Goal: Information Seeking & Learning: Find specific fact

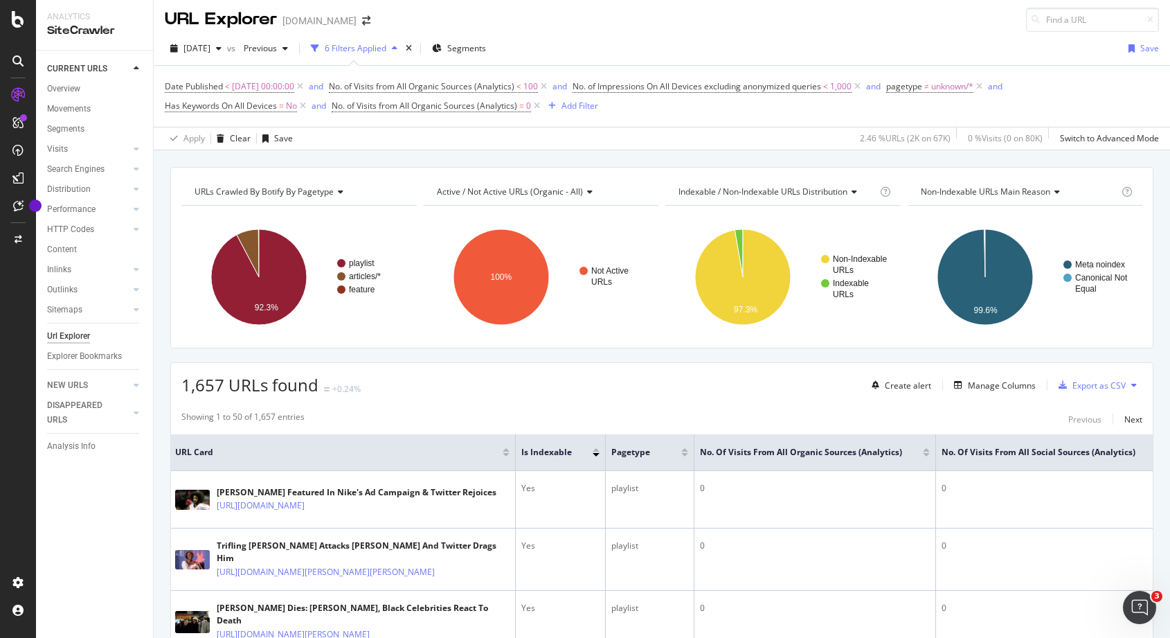
scroll to position [5, 0]
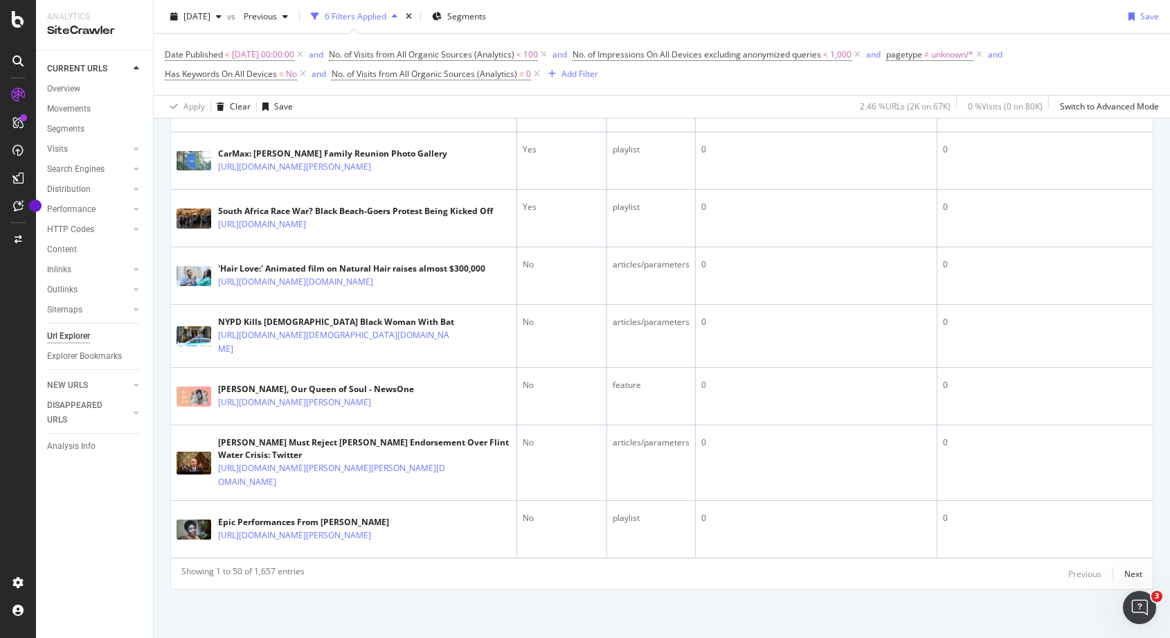
scroll to position [3175, 0]
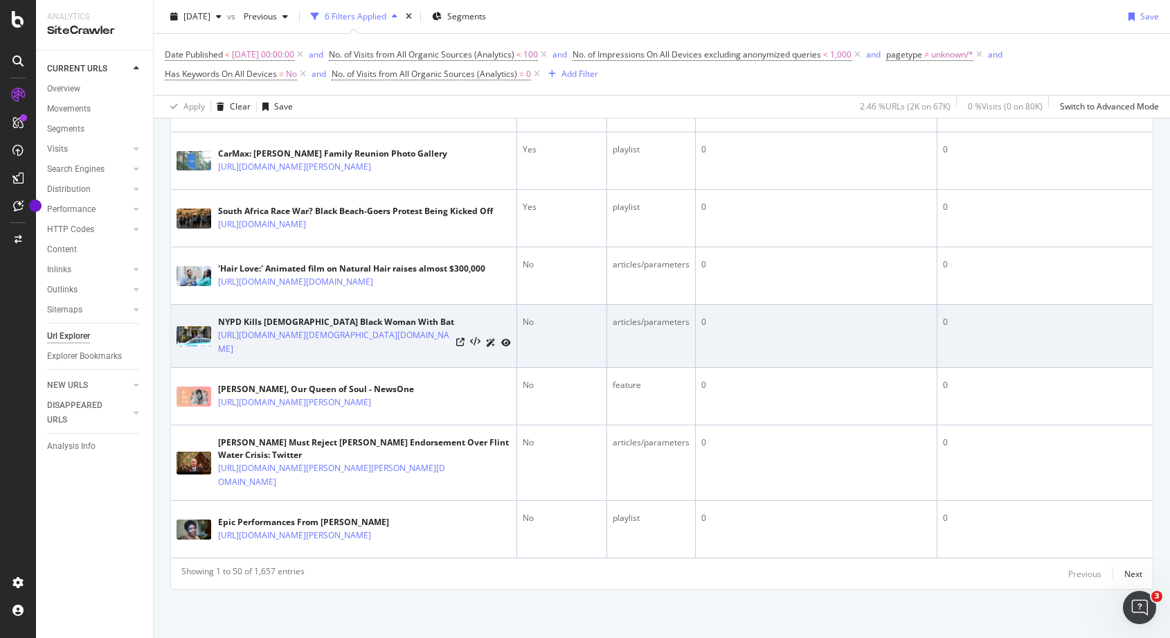
click at [322, 333] on td "NYPD Kills [DEMOGRAPHIC_DATA] Black Woman With Bat [URL][DOMAIN_NAME][DEMOGRAPH…" at bounding box center [344, 336] width 346 height 63
click at [462, 338] on icon at bounding box center [460, 342] width 8 height 8
